Goal: Task Accomplishment & Management: Manage account settings

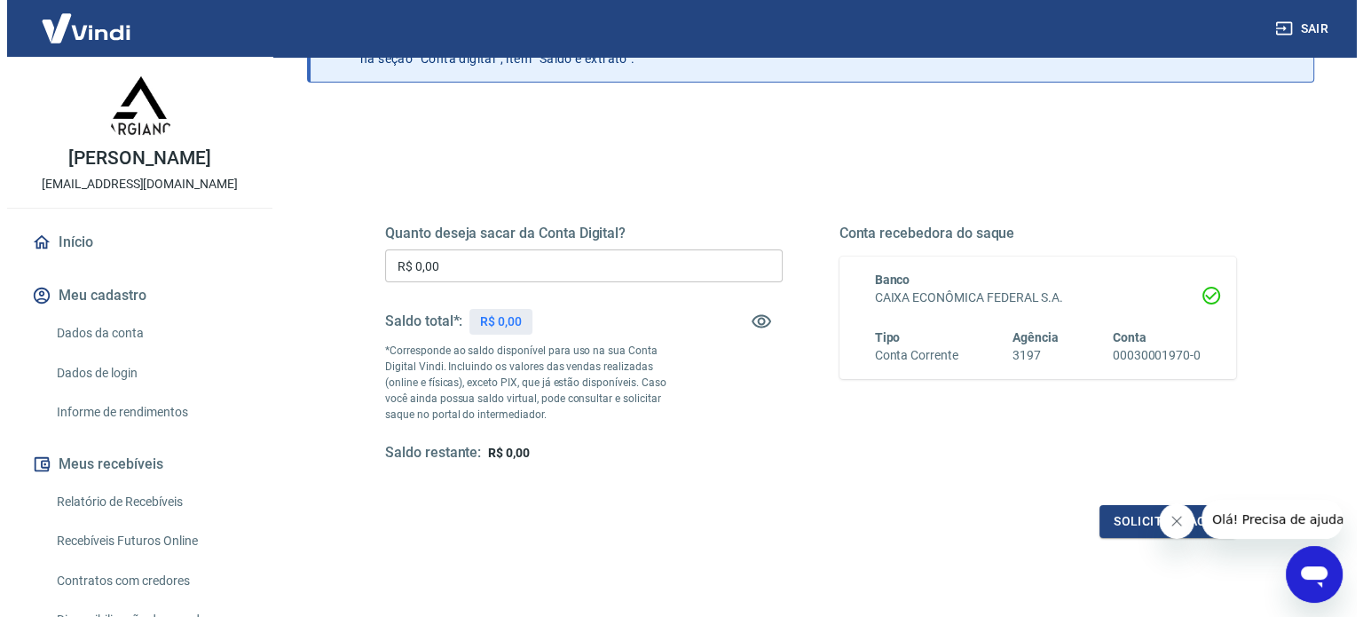
scroll to position [177, 0]
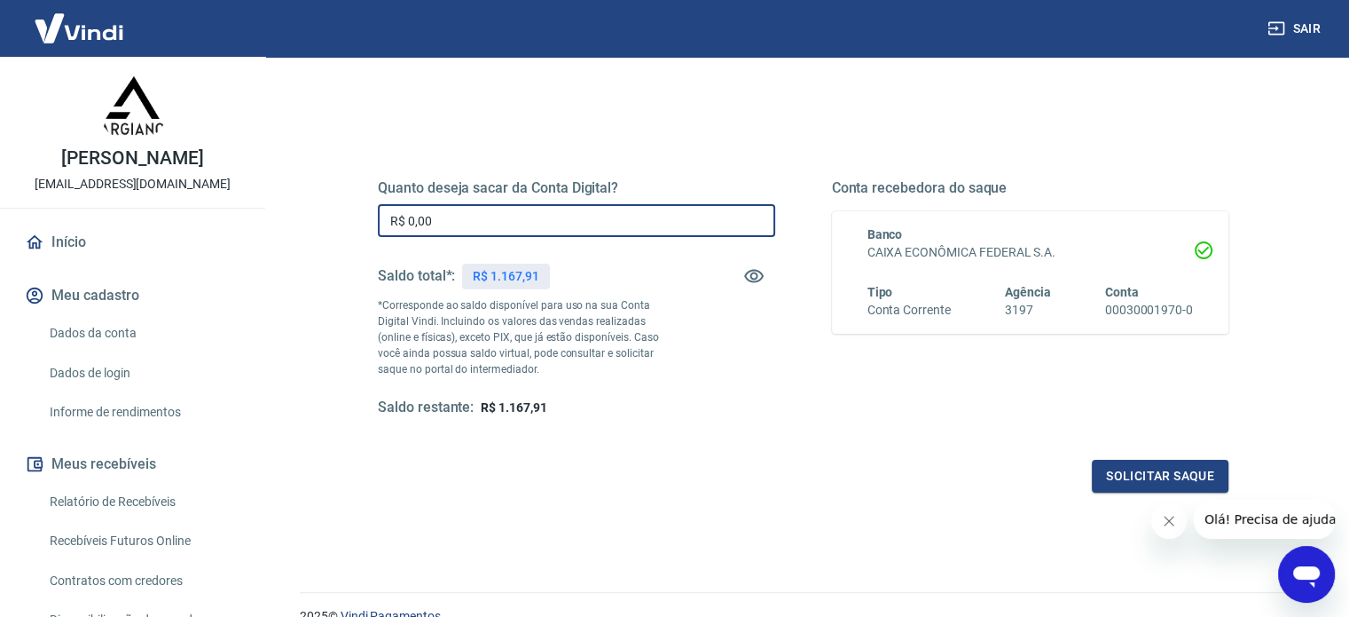
click at [462, 218] on input "R$ 0,00" at bounding box center [576, 220] width 397 height 33
type input "R$ 1.167,91"
click at [1143, 471] on button "Solicitar saque" at bounding box center [1160, 476] width 137 height 33
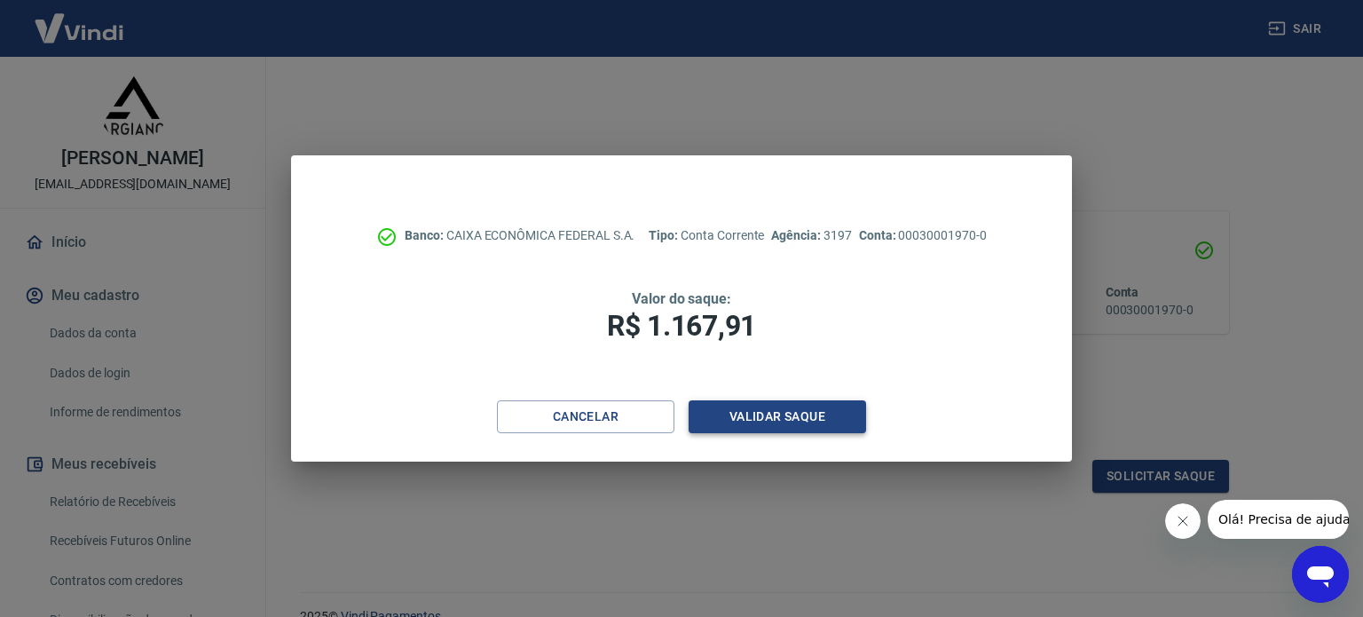
click at [752, 412] on button "Validar saque" at bounding box center [776, 416] width 177 height 33
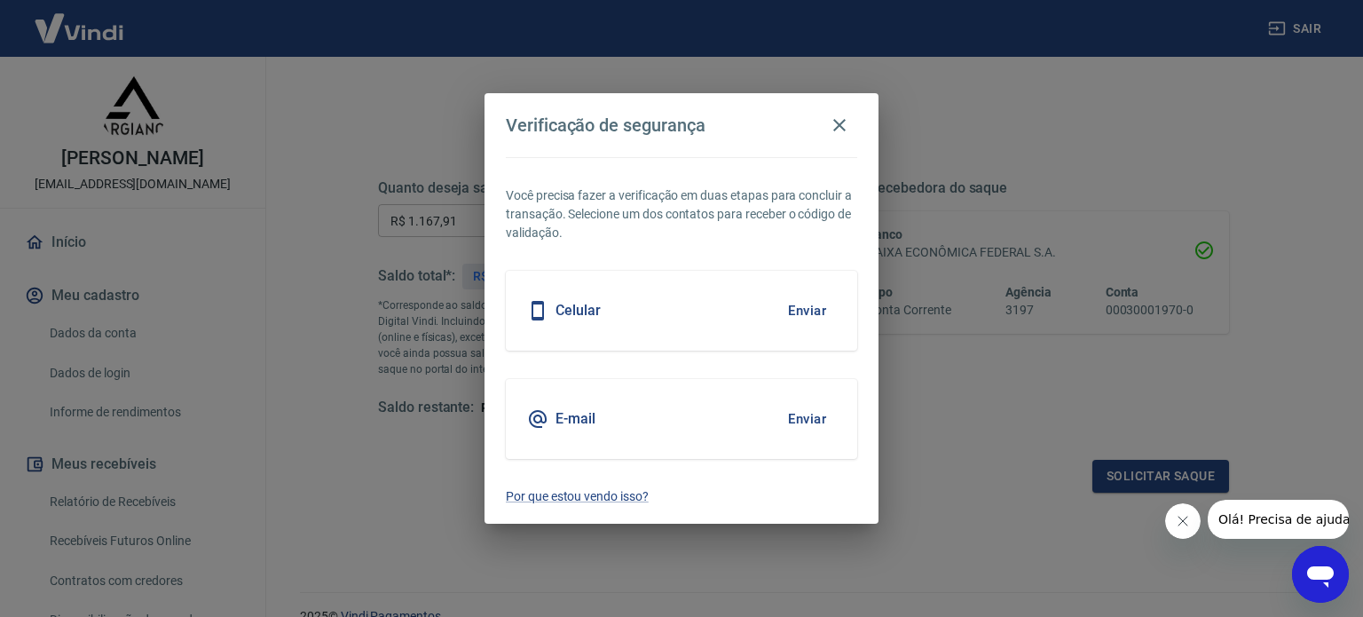
click at [805, 414] on button "Enviar" at bounding box center [807, 418] width 58 height 37
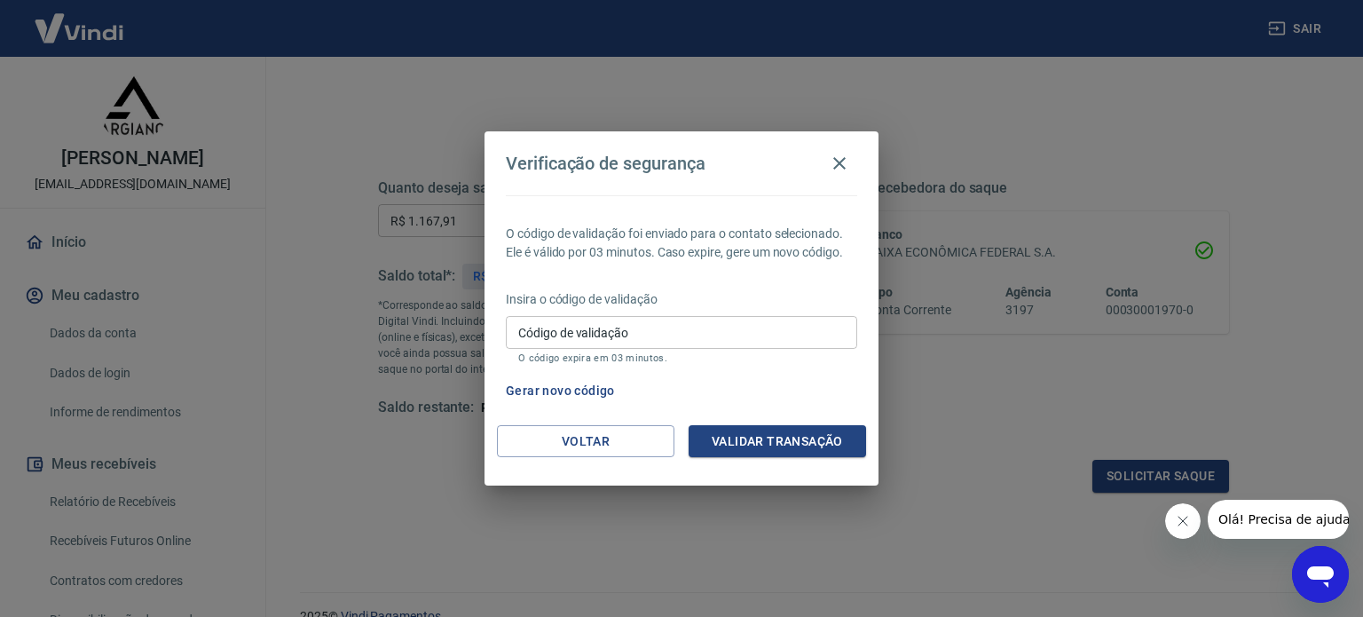
click at [612, 336] on input "Código de validação" at bounding box center [681, 332] width 351 height 33
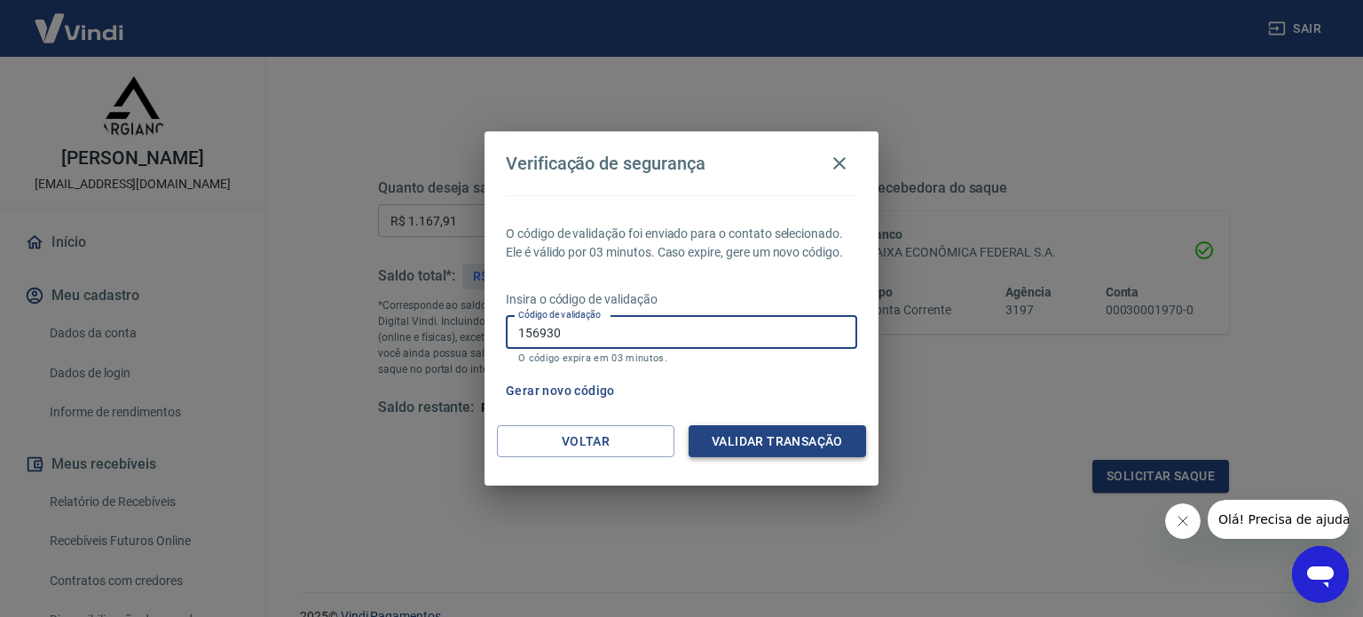
type input "156930"
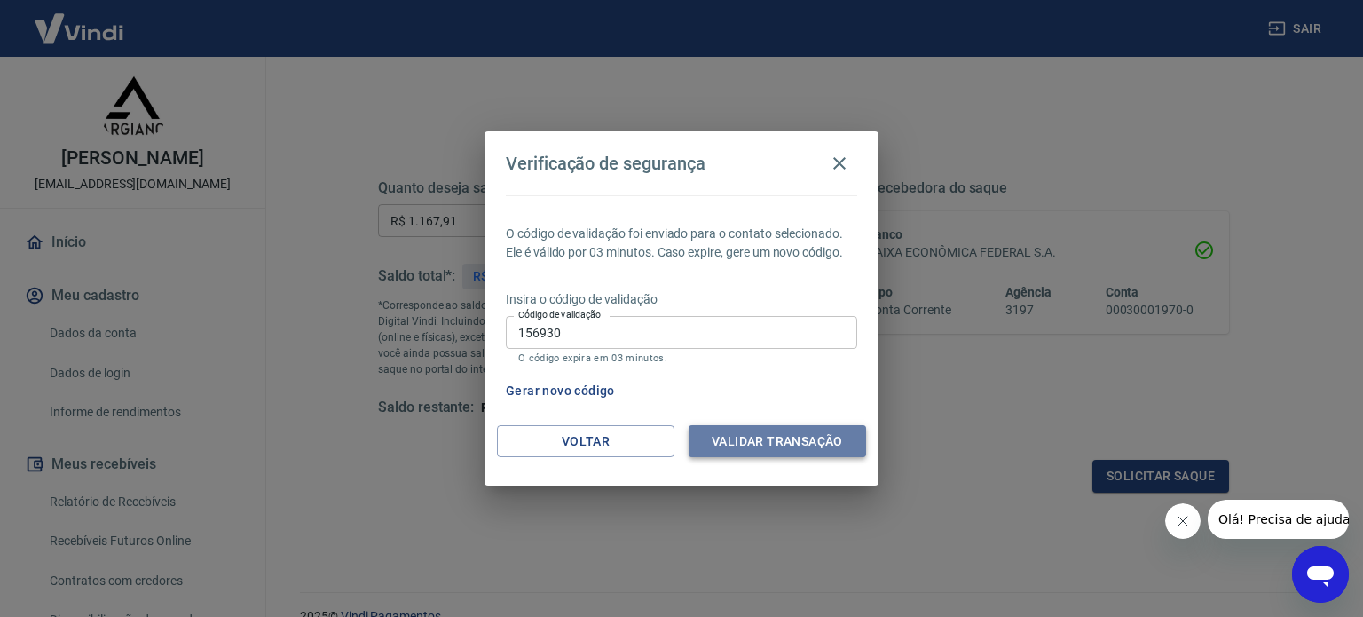
click at [777, 439] on button "Validar transação" at bounding box center [776, 441] width 177 height 33
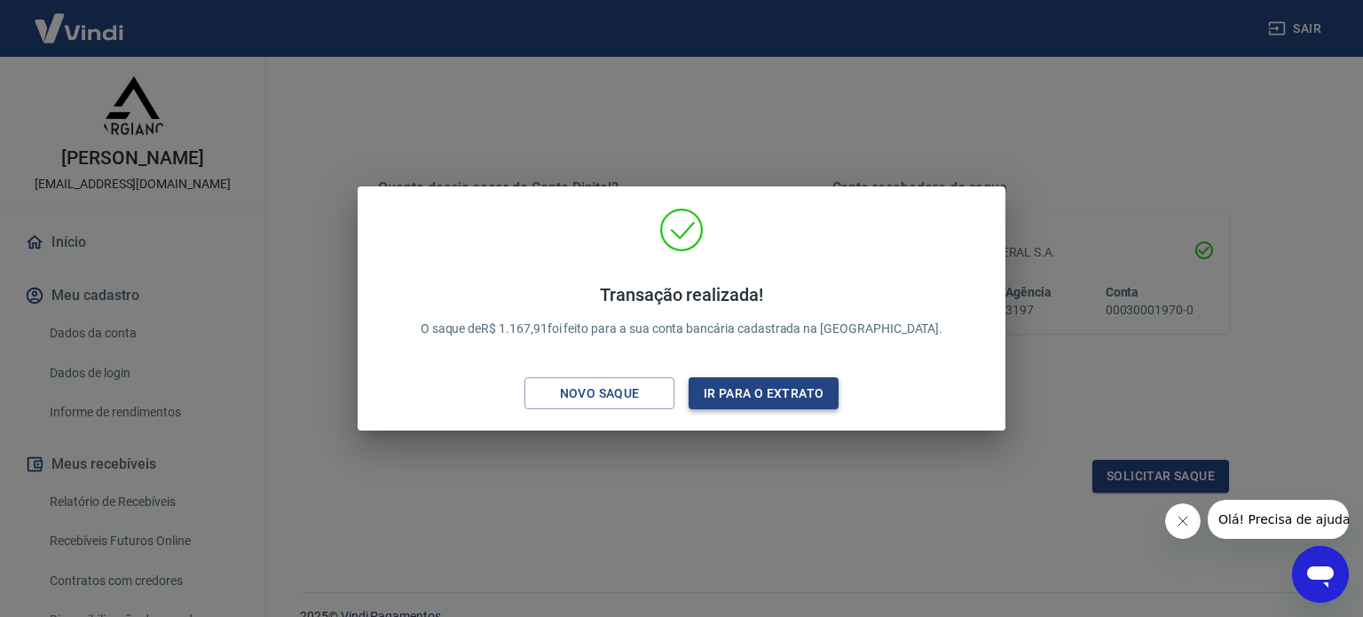
click at [750, 389] on button "Ir para o extrato" at bounding box center [763, 393] width 150 height 33
